Goal: Task Accomplishment & Management: Manage account settings

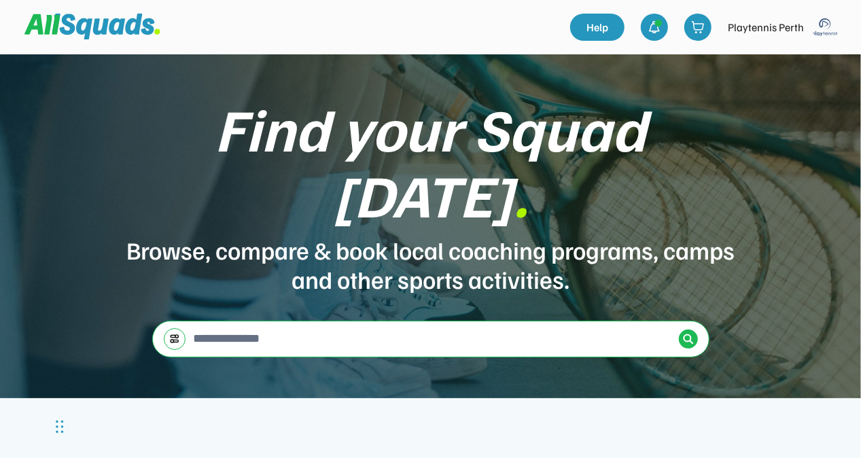
click at [822, 31] on img at bounding box center [825, 27] width 27 height 27
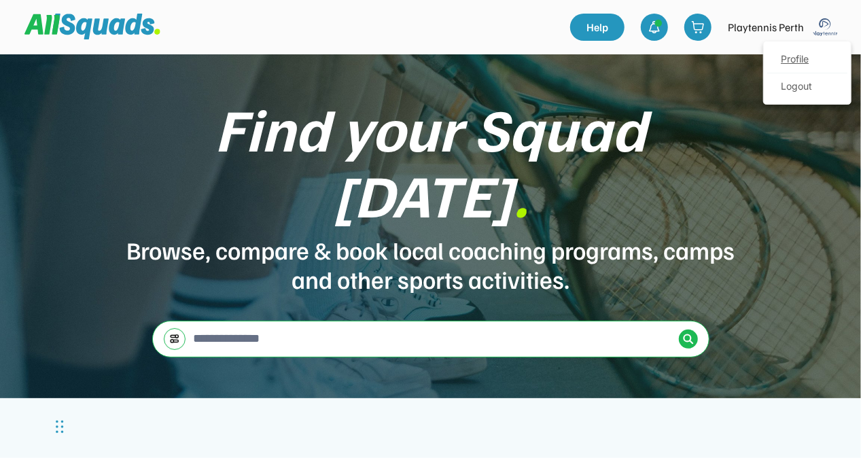
click at [807, 56] on link "Profile" at bounding box center [808, 59] width 80 height 27
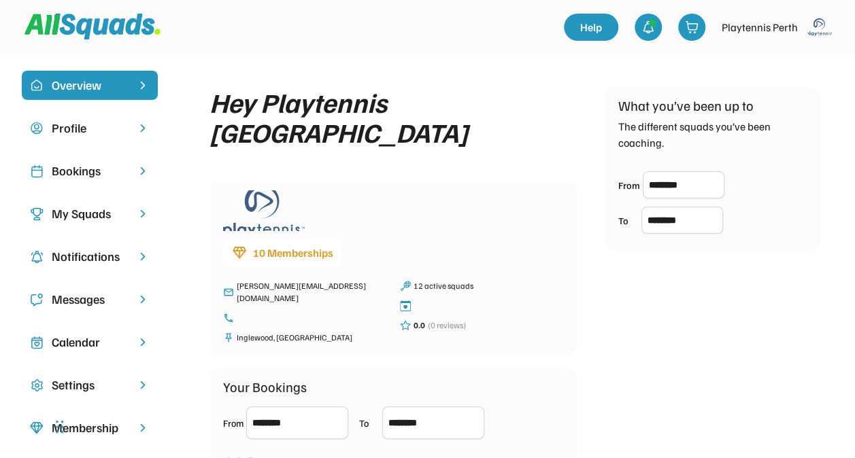
click at [76, 177] on div "Bookings" at bounding box center [90, 171] width 76 height 18
